Goal: Task Accomplishment & Management: Use online tool/utility

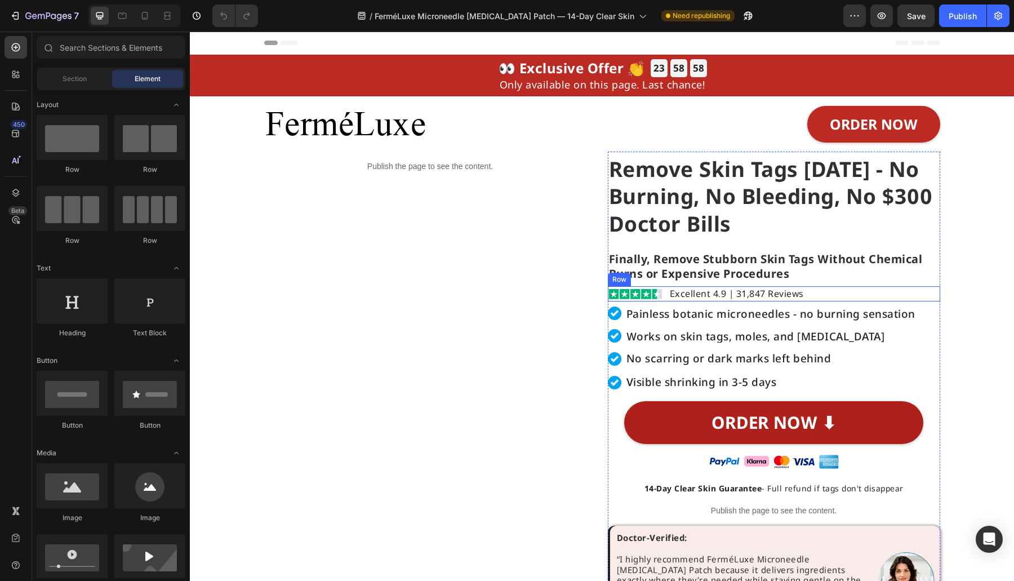
click at [831, 300] on div "Image Excellent 4.9 | 31,847 Reviews Heading Row" at bounding box center [774, 293] width 333 height 15
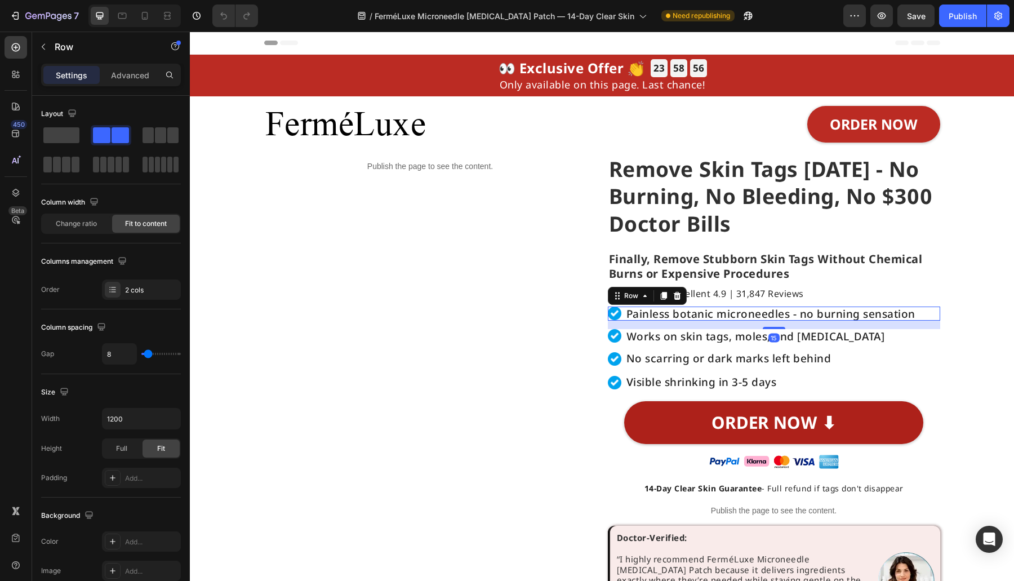
click at [929, 317] on div "Image Painless botanic microneedles - no burning sensation Heading Row 15" at bounding box center [774, 314] width 333 height 14
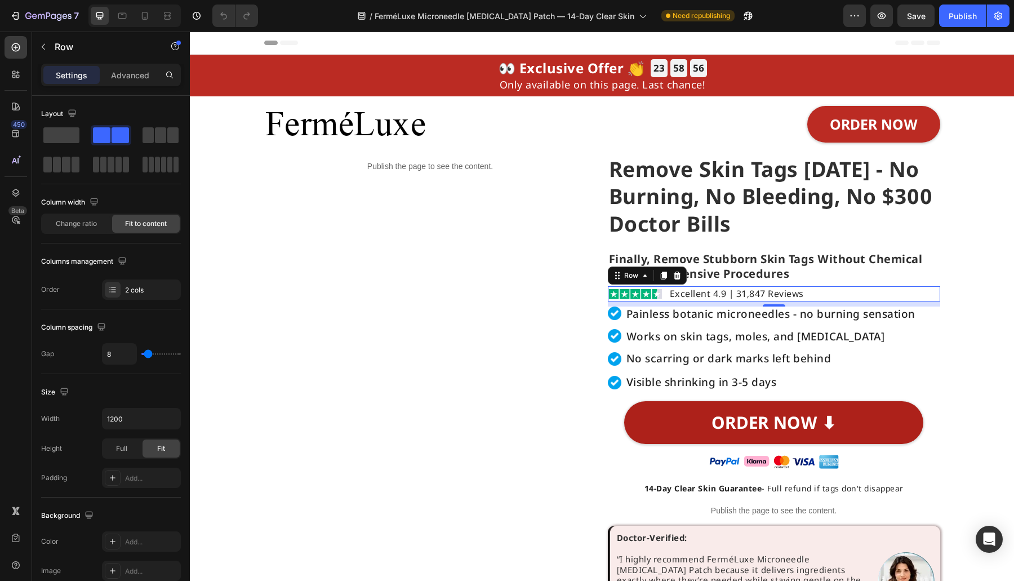
click at [896, 290] on div "Image Excellent 4.9 | 31,847 Reviews Heading Row 0" at bounding box center [774, 293] width 333 height 15
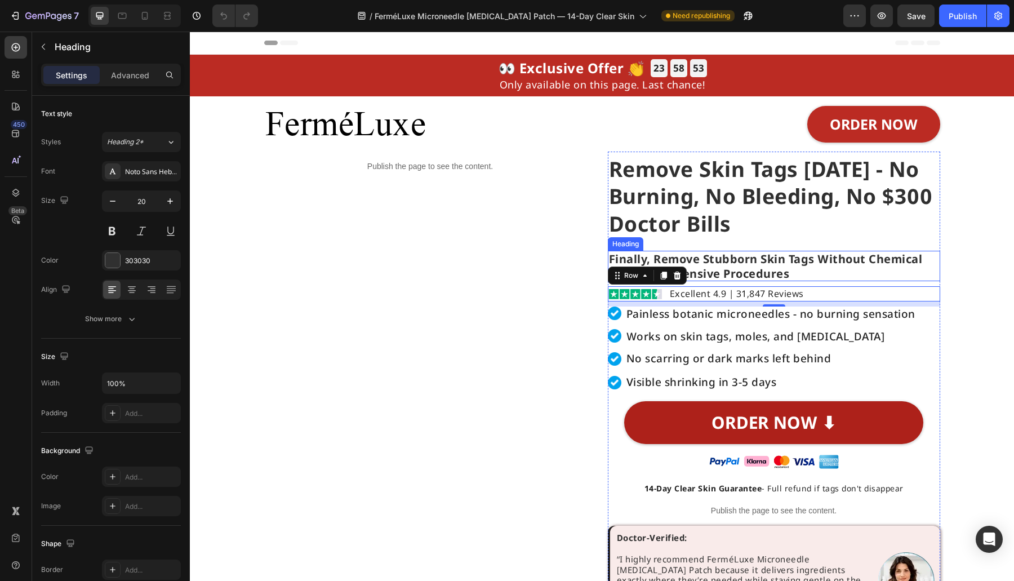
click at [809, 258] on h2 "Finally, Remove Stubborn Skin Tags Without Chemical Burns or Expensive Procedur…" at bounding box center [774, 266] width 333 height 30
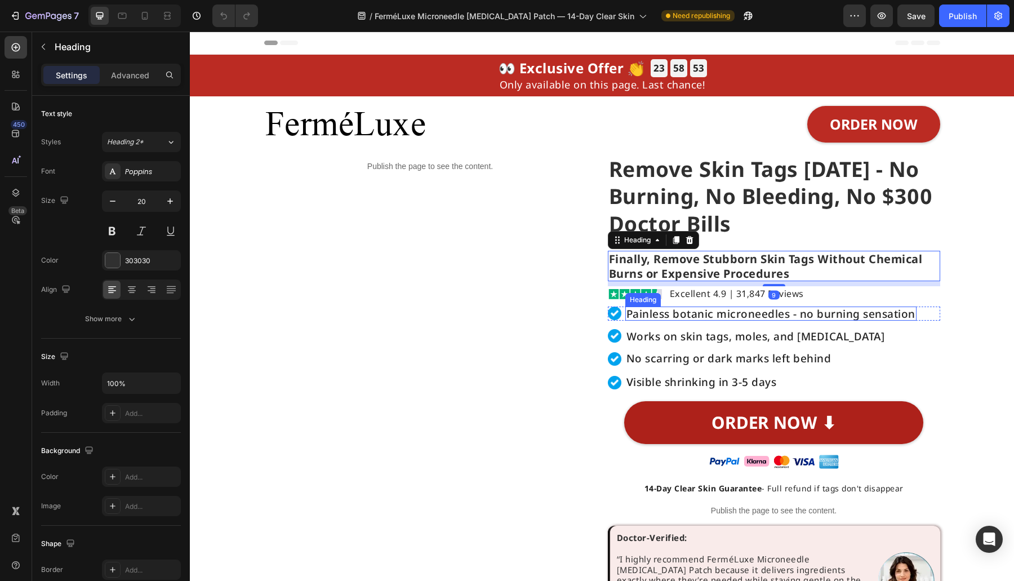
click at [932, 326] on div "Image Painless botanic microneedles - no burning sensation Heading Row Image Wo…" at bounding box center [774, 376] width 333 height 138
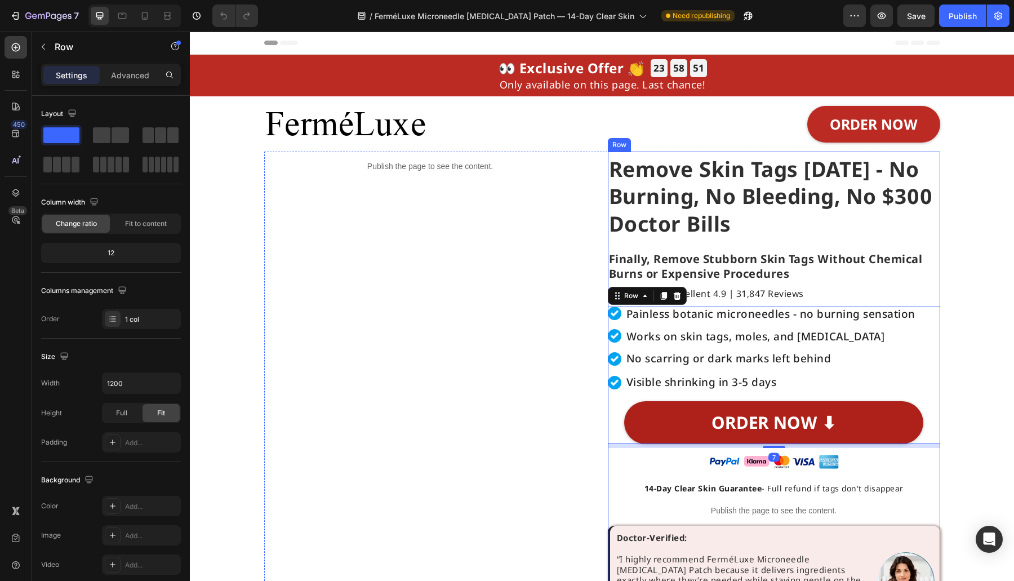
click at [862, 481] on div "Remove Skin Tags [DATE] - No Burning, No Bleeding, No $300 Doctor Bills Heading…" at bounding box center [774, 393] width 333 height 483
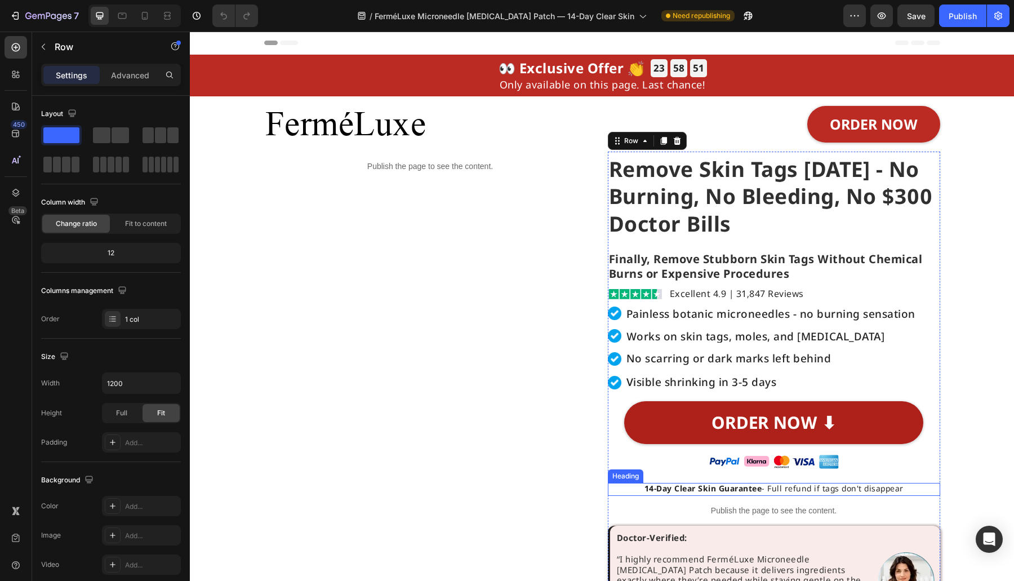
click at [840, 507] on p "Publish the page to see the content." at bounding box center [774, 511] width 333 height 12
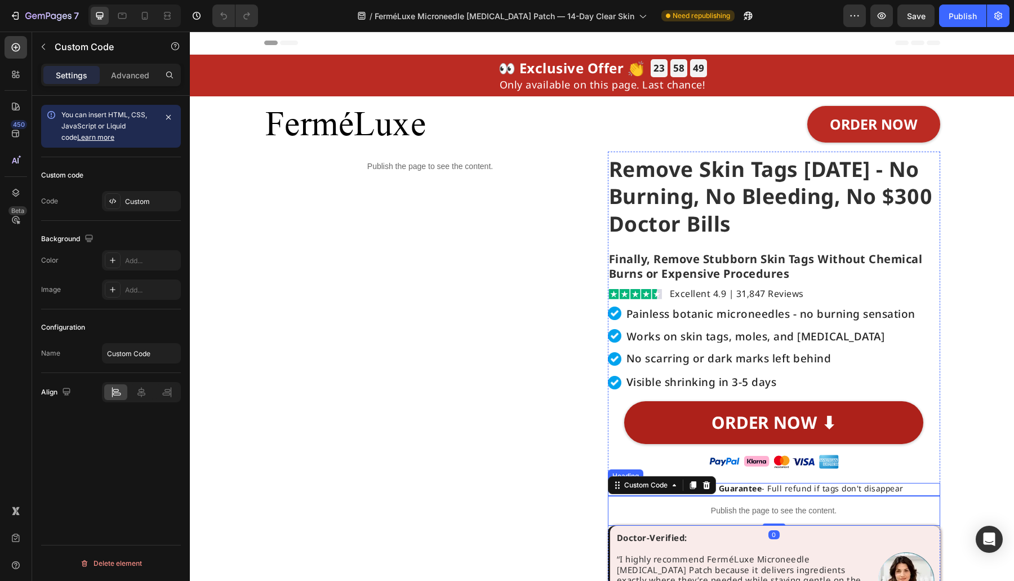
click at [853, 486] on h2 "14-Day Clear Skin Guarantee - Full refund if tags don't disappear" at bounding box center [774, 490] width 333 height 14
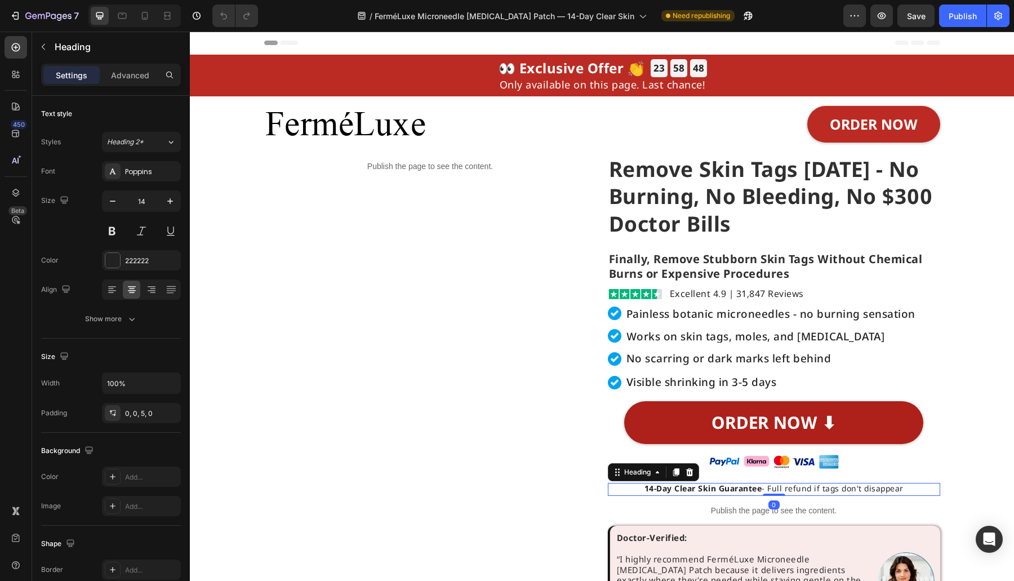
click at [140, 64] on div "Settings Advanced" at bounding box center [111, 75] width 140 height 23
click at [124, 71] on p "Advanced" at bounding box center [130, 75] width 38 height 12
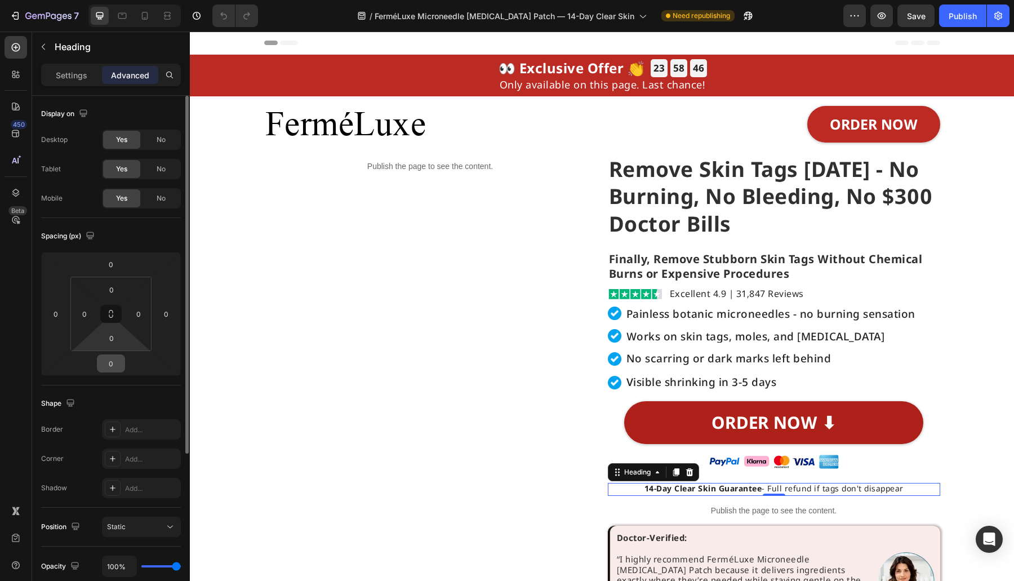
click at [107, 362] on input "0" at bounding box center [111, 363] width 23 height 17
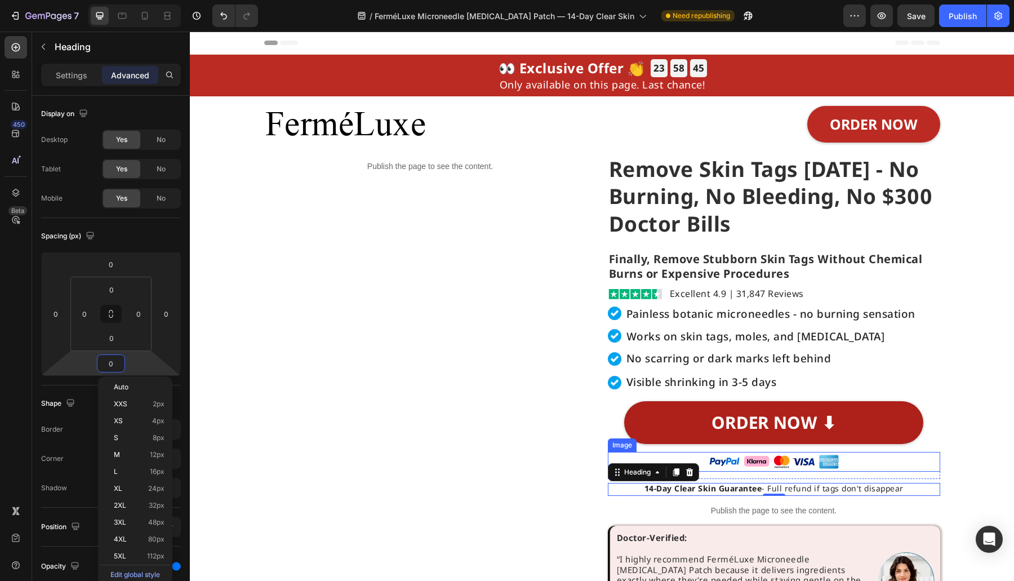
type input "4"
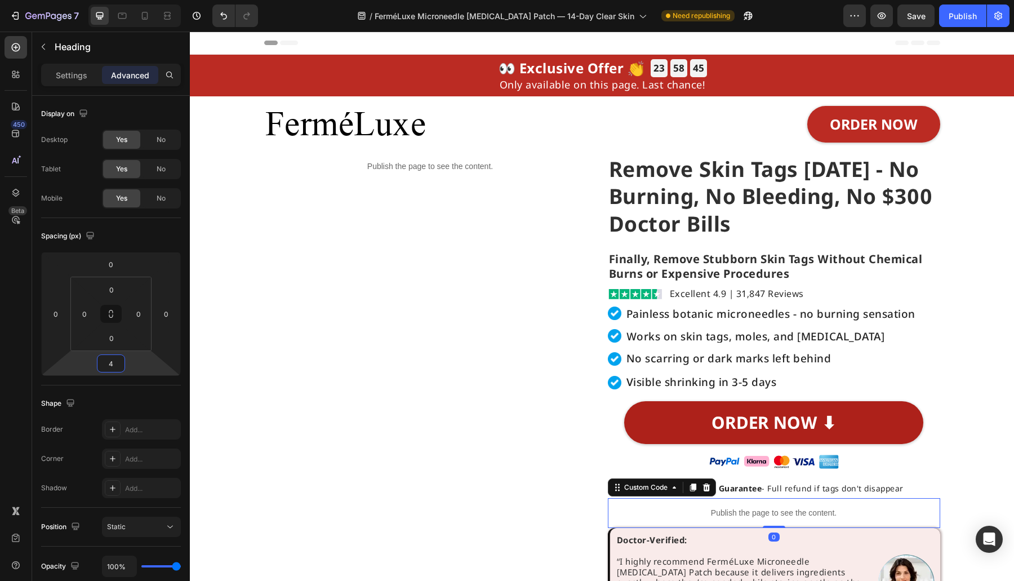
click at [856, 520] on div "Publish the page to see the content." at bounding box center [774, 513] width 333 height 30
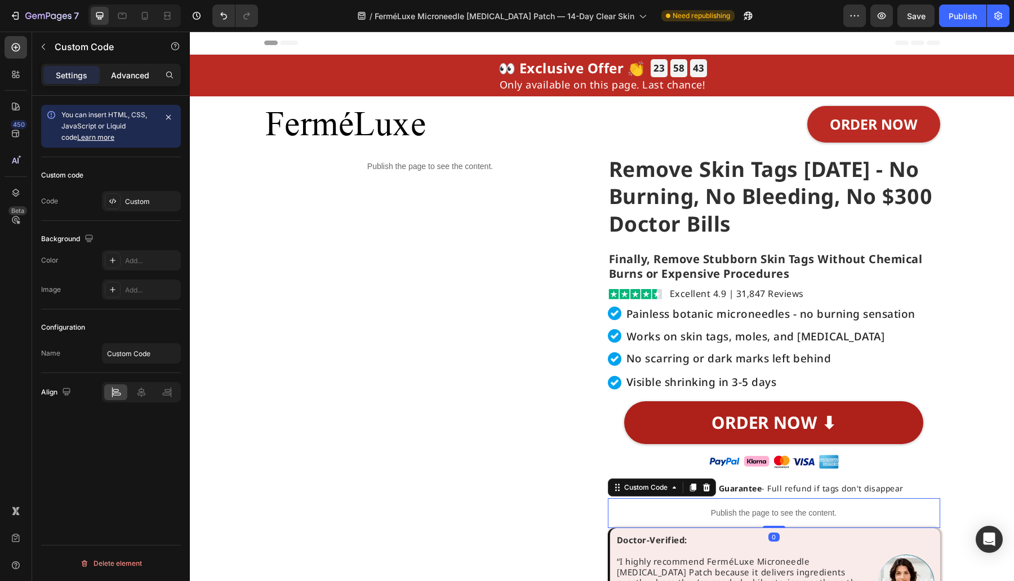
click at [125, 74] on p "Advanced" at bounding box center [130, 75] width 38 height 12
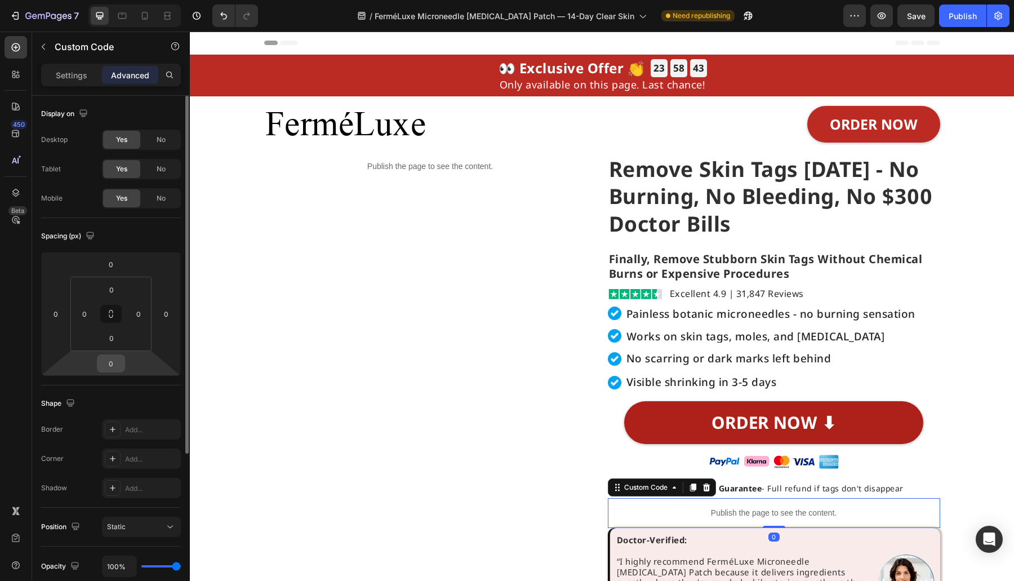
click at [118, 361] on input "0" at bounding box center [111, 363] width 23 height 17
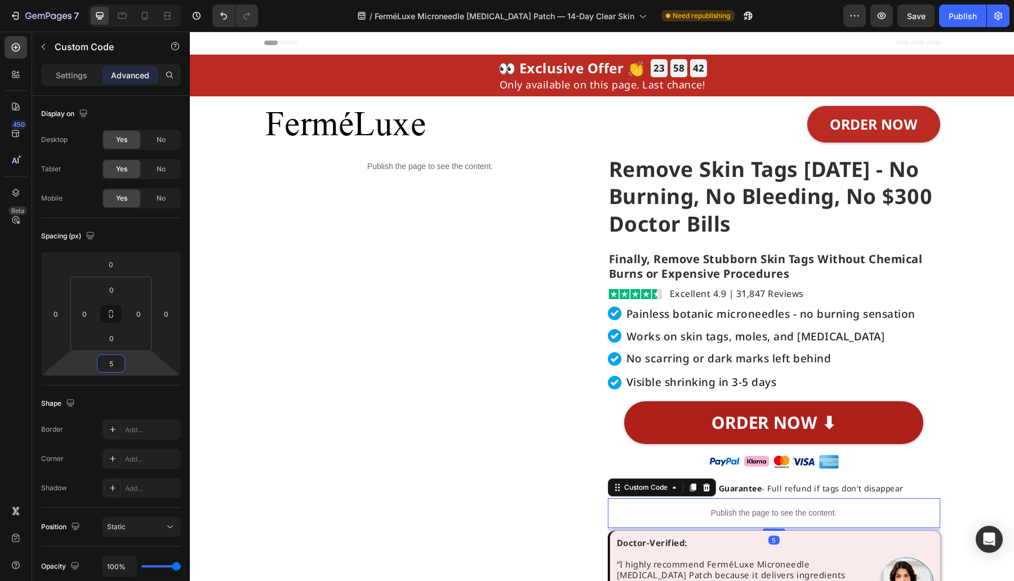
click at [897, 9] on div "Preview Save Publish" at bounding box center [927, 16] width 166 height 23
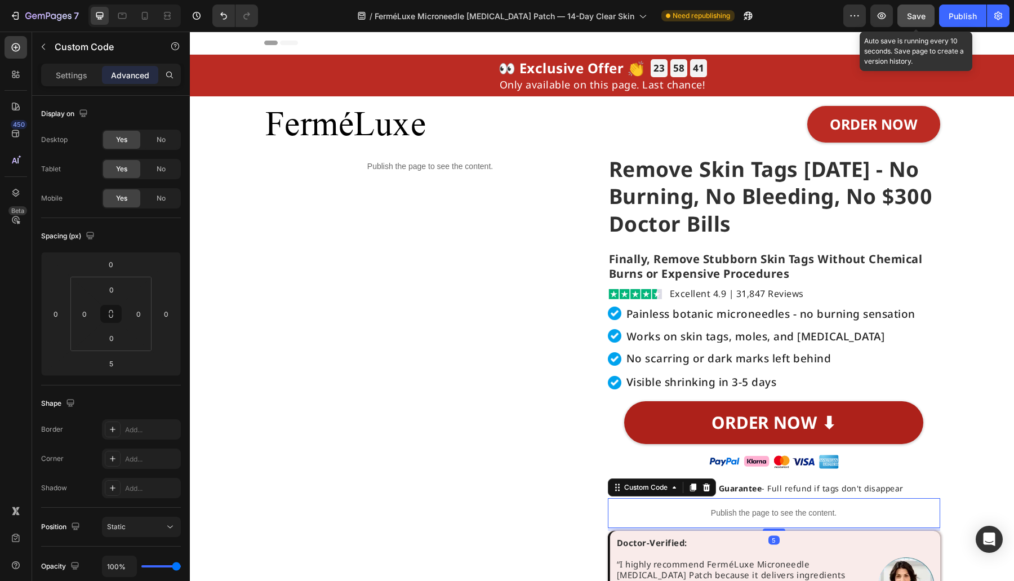
click at [918, 15] on span "Save" at bounding box center [916, 16] width 19 height 10
drag, startPoint x: 942, startPoint y: 10, endPoint x: 947, endPoint y: 10, distance: 5.7
click at [943, 9] on div "Preview Auto save is running every 10 seconds. Save page to create a version hi…" at bounding box center [927, 16] width 166 height 23
drag, startPoint x: 949, startPoint y: 10, endPoint x: 841, endPoint y: 6, distance: 107.7
click at [949, 9] on button "Publish" at bounding box center [963, 16] width 47 height 23
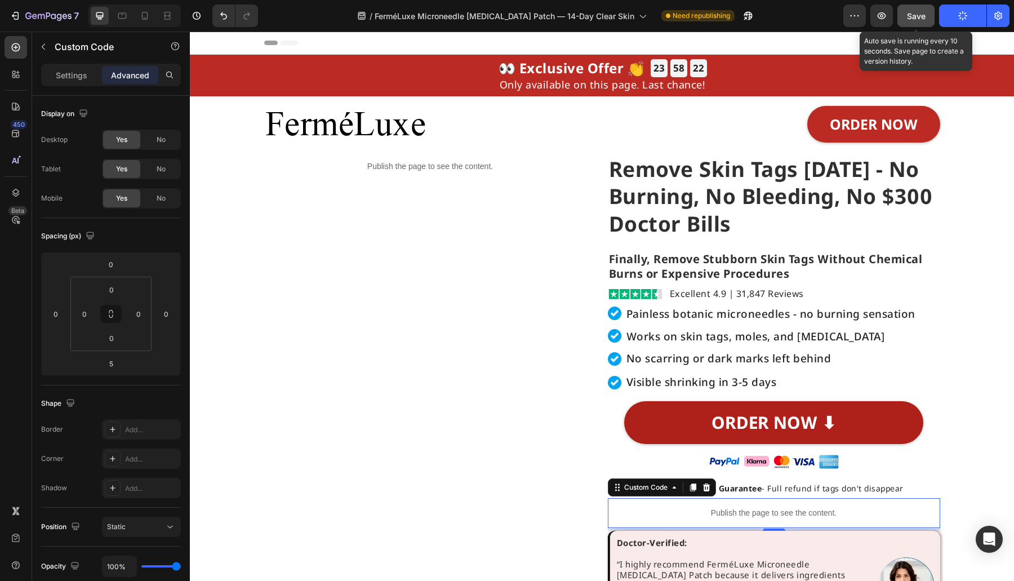
click at [930, 20] on button "Save" at bounding box center [916, 16] width 37 height 23
click at [937, 24] on div "Preview Save Publish" at bounding box center [927, 16] width 166 height 23
drag, startPoint x: 911, startPoint y: 17, endPoint x: 574, endPoint y: 2, distance: 337.9
click at [911, 17] on span "Save" at bounding box center [916, 16] width 19 height 10
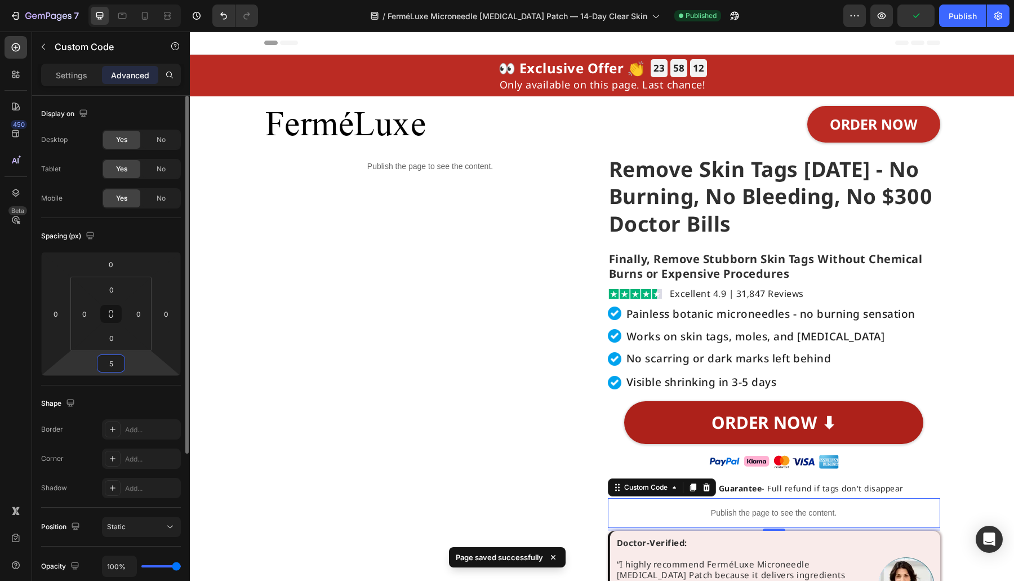
click at [107, 369] on input "5" at bounding box center [111, 363] width 23 height 17
type input "6"
click at [922, 13] on span "Save" at bounding box center [916, 16] width 19 height 10
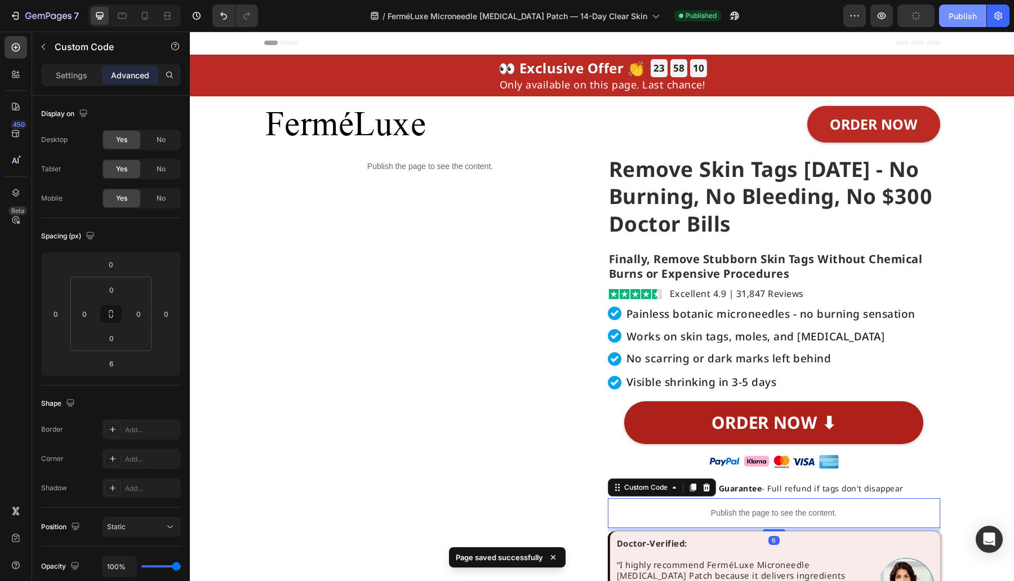
click at [964, 8] on button "Publish" at bounding box center [963, 16] width 47 height 23
click at [963, 19] on icon "button" at bounding box center [963, 15] width 9 height 9
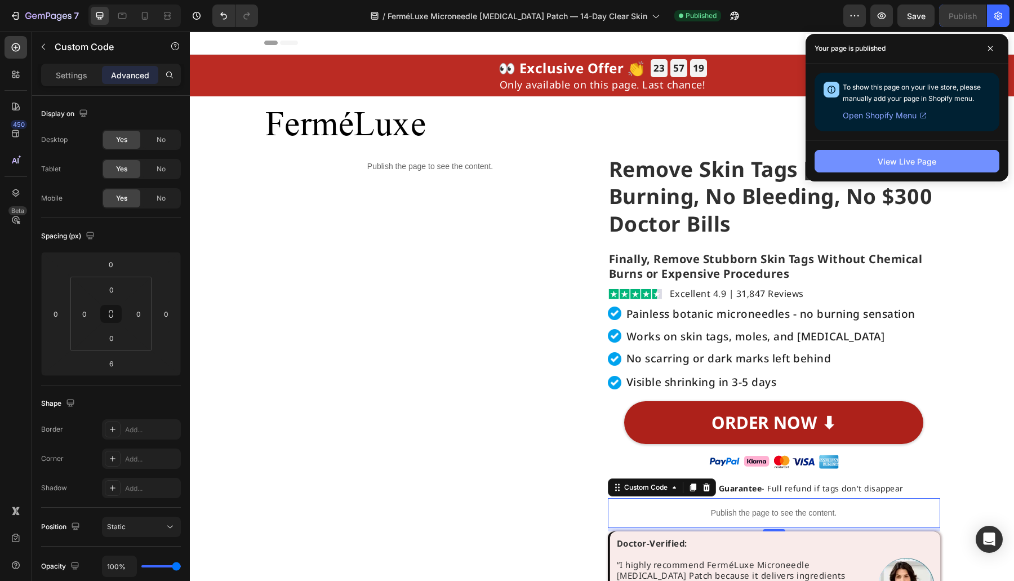
click at [965, 156] on button "View Live Page" at bounding box center [907, 161] width 185 height 23
